Goal: Find specific page/section: Find specific page/section

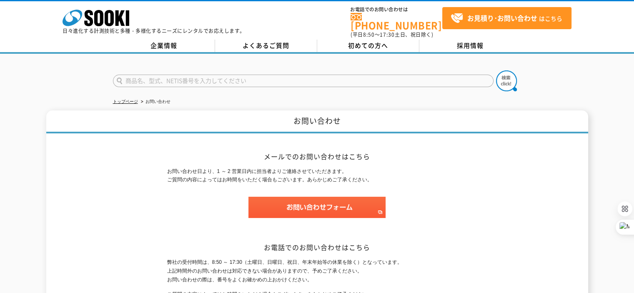
click at [192, 75] on input "text" at bounding box center [303, 81] width 381 height 13
type input "XOS326"
click at [496, 70] on button at bounding box center [506, 80] width 21 height 21
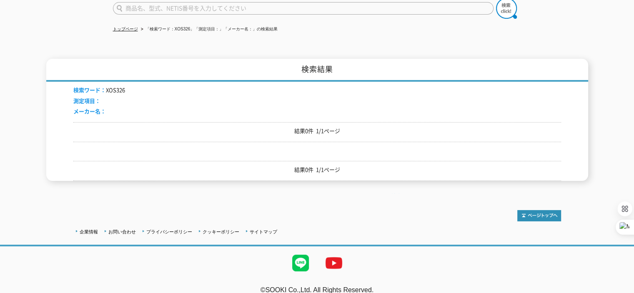
scroll to position [77, 0]
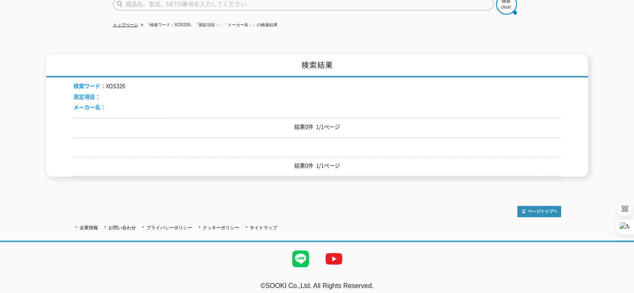
click at [118, 82] on li "検索ワード： XOS326" at bounding box center [99, 86] width 52 height 9
